Goal: Task Accomplishment & Management: Manage account settings

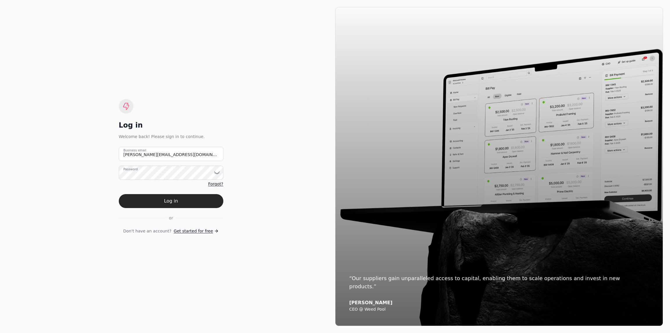
click at [131, 154] on email "[PERSON_NAME][EMAIL_ADDRESS][DOMAIN_NAME]" at bounding box center [171, 154] width 105 height 14
type email "[EMAIL_ADDRESS][DOMAIN_NAME]"
click at [142, 156] on email "[EMAIL_ADDRESS][DOMAIN_NAME]" at bounding box center [171, 154] width 105 height 14
